Goal: Complete application form

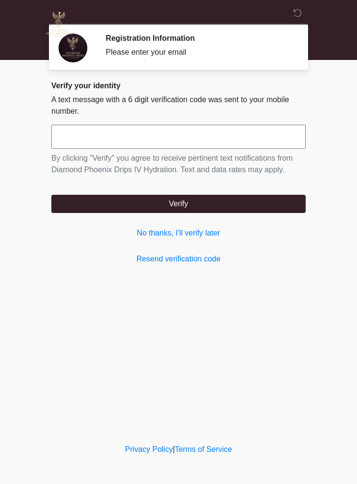
click at [154, 133] on input "text" at bounding box center [178, 137] width 254 height 24
type input "******"
click at [244, 208] on button "Verify" at bounding box center [178, 204] width 254 height 18
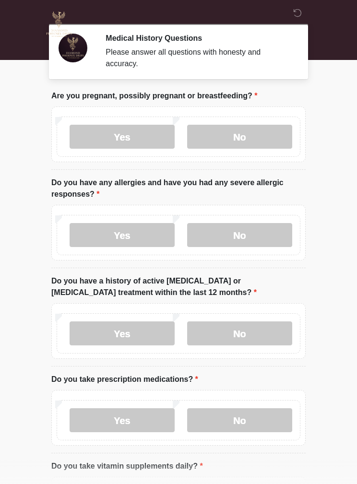
click at [261, 140] on label "No" at bounding box center [239, 137] width 105 height 24
click at [269, 244] on label "No" at bounding box center [239, 235] width 105 height 24
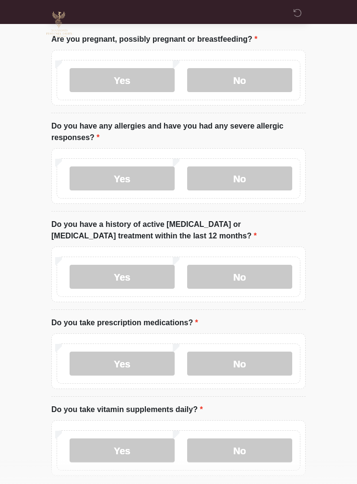
scroll to position [56, 0]
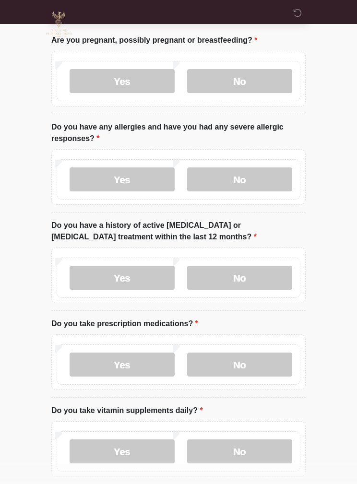
click at [265, 278] on label "No" at bounding box center [239, 278] width 105 height 24
click at [143, 365] on label "Yes" at bounding box center [122, 365] width 105 height 24
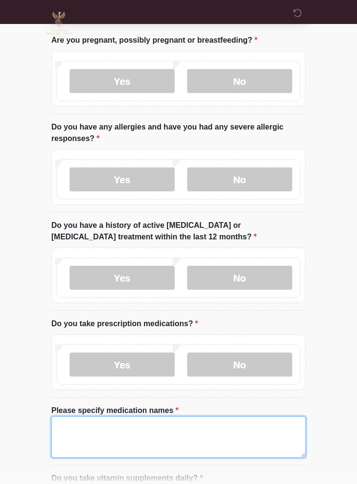
click at [141, 435] on textarea "Please specify medication names" at bounding box center [178, 437] width 254 height 41
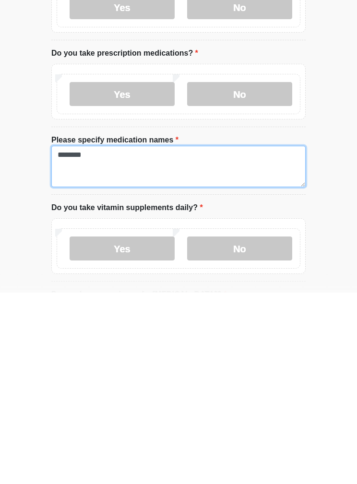
type textarea "********"
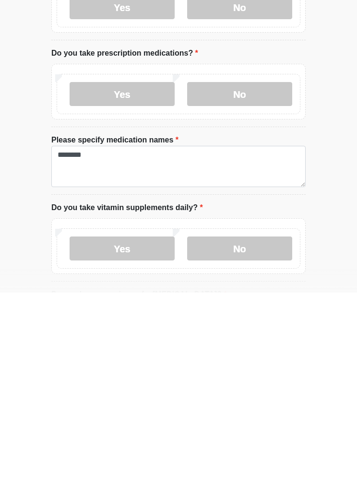
click at [258, 428] on label "No" at bounding box center [239, 440] width 105 height 24
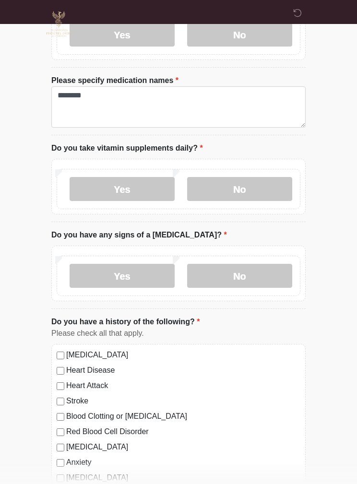
click at [273, 283] on label "No" at bounding box center [239, 276] width 105 height 24
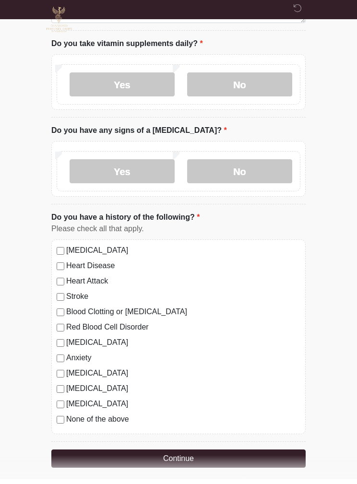
scroll to position [524, 0]
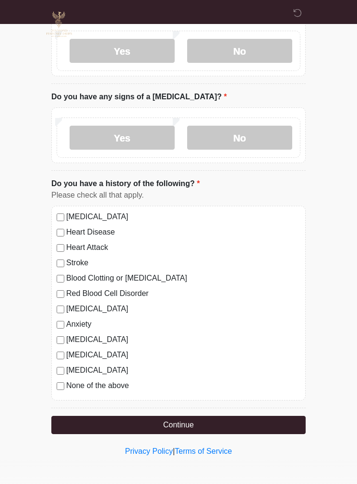
click at [249, 430] on button "Continue" at bounding box center [178, 425] width 254 height 18
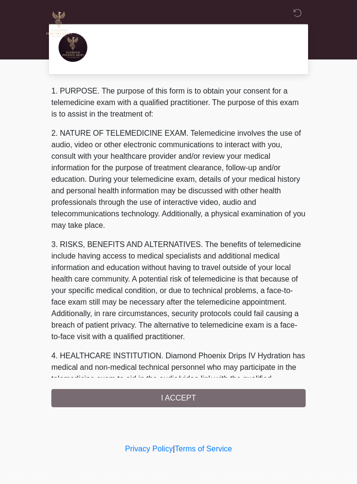
scroll to position [0, 0]
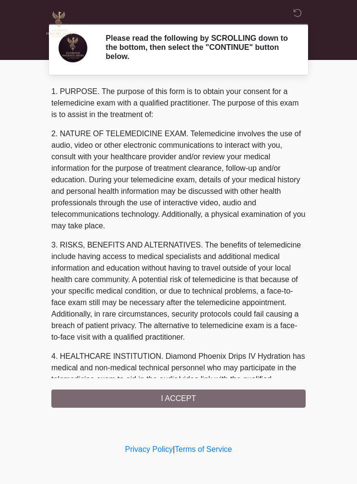
click at [294, 397] on div "1. PURPOSE. The purpose of this form is to obtain your consent for a telemedici…" at bounding box center [178, 247] width 254 height 322
click at [259, 394] on div "1. PURPOSE. The purpose of this form is to obtain your consent for a telemedici…" at bounding box center [178, 247] width 254 height 322
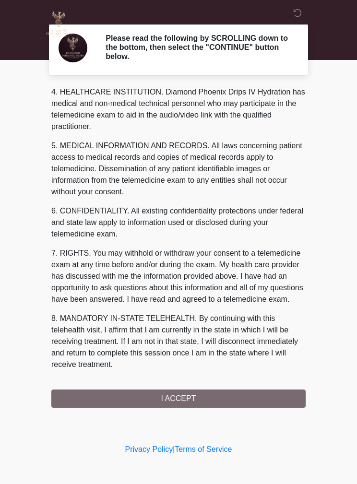
scroll to position [276, 0]
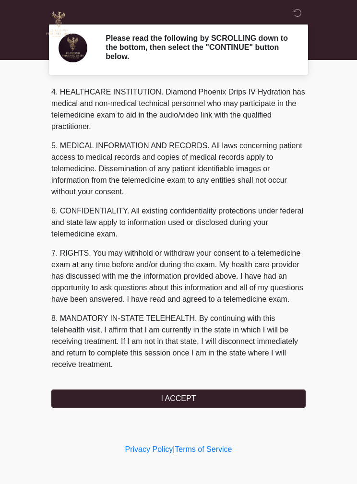
click at [248, 397] on button "I ACCEPT" at bounding box center [178, 399] width 254 height 18
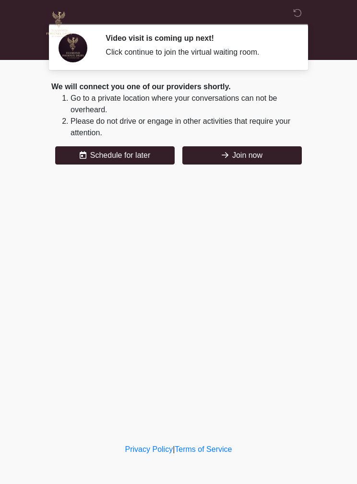
click at [260, 156] on button "Join now" at bounding box center [241, 155] width 119 height 18
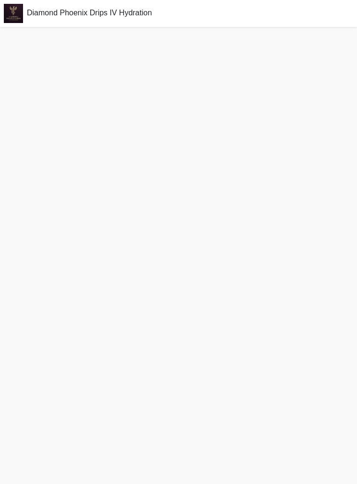
scroll to position [1, 0]
